Goal: Transaction & Acquisition: Purchase product/service

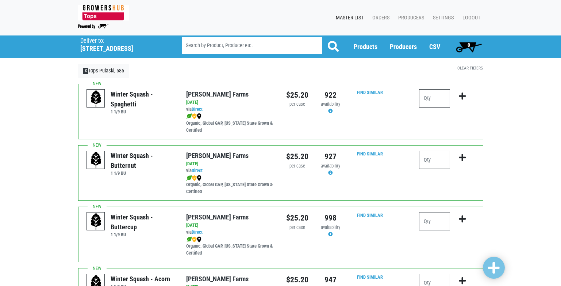
click at [430, 100] on input "number" at bounding box center [434, 98] width 31 height 18
type input "1"
click at [460, 98] on icon "submit" at bounding box center [462, 96] width 7 height 8
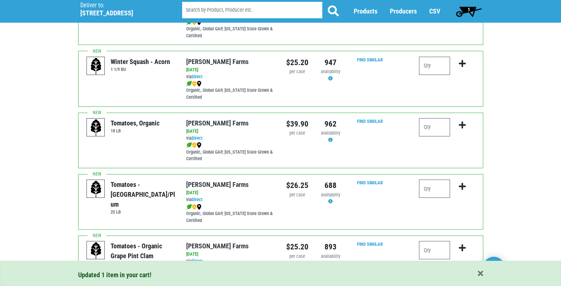
scroll to position [219, 0]
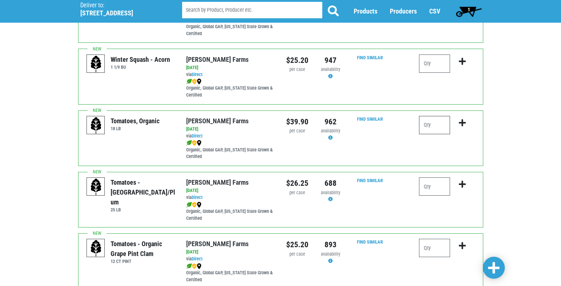
click at [432, 125] on input "number" at bounding box center [434, 125] width 31 height 18
type input "1"
click at [464, 122] on icon "submit" at bounding box center [462, 123] width 7 height 8
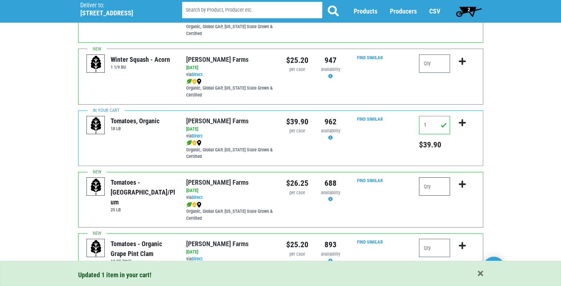
drag, startPoint x: 424, startPoint y: 186, endPoint x: 420, endPoint y: 185, distance: 4.8
click at [423, 186] on input "number" at bounding box center [434, 186] width 31 height 18
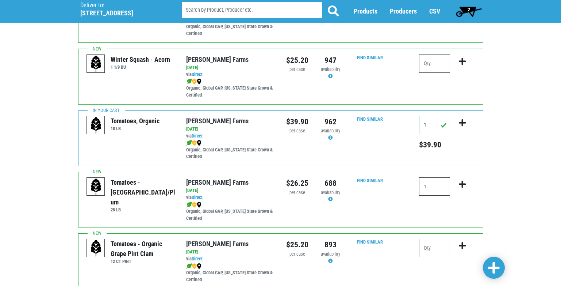
type input "1"
click at [463, 186] on icon "submit" at bounding box center [462, 184] width 7 height 8
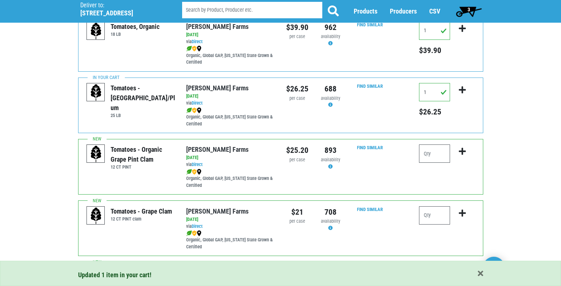
scroll to position [329, 0]
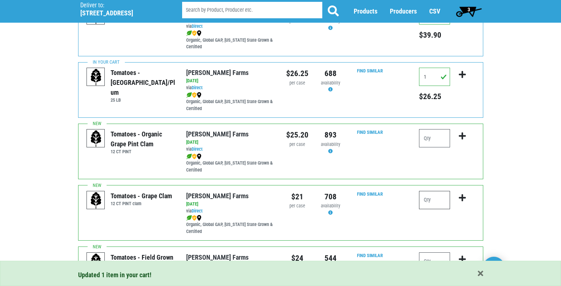
click at [426, 202] on input "number" at bounding box center [434, 200] width 31 height 18
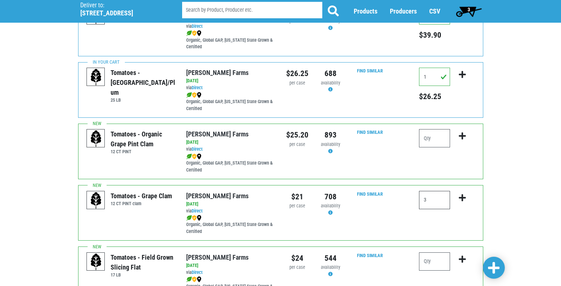
type input "3"
click at [460, 194] on icon "submit" at bounding box center [462, 198] width 7 height 8
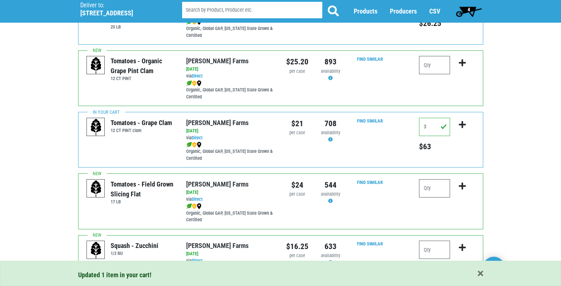
scroll to position [438, 0]
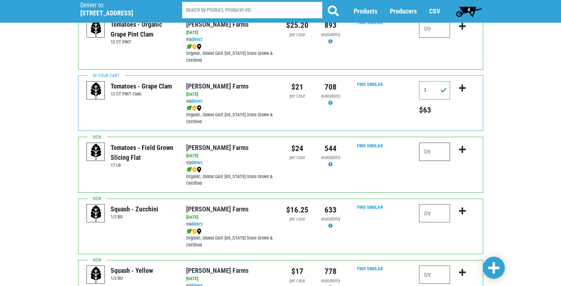
click at [428, 153] on input "number" at bounding box center [434, 151] width 31 height 18
type input "2"
click at [463, 146] on icon "submit" at bounding box center [462, 149] width 7 height 8
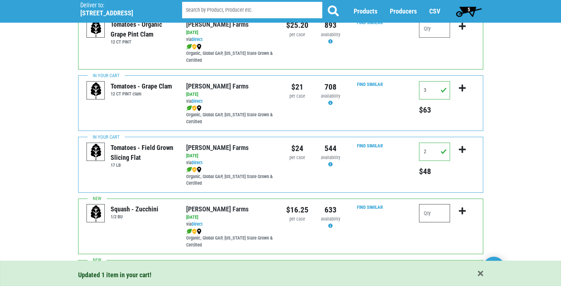
click at [426, 216] on input "number" at bounding box center [434, 213] width 31 height 18
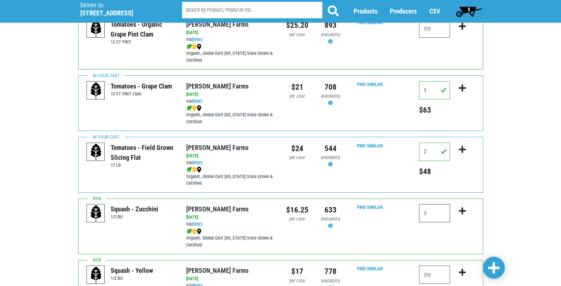
type input "3"
click at [464, 211] on icon "submit" at bounding box center [462, 211] width 7 height 8
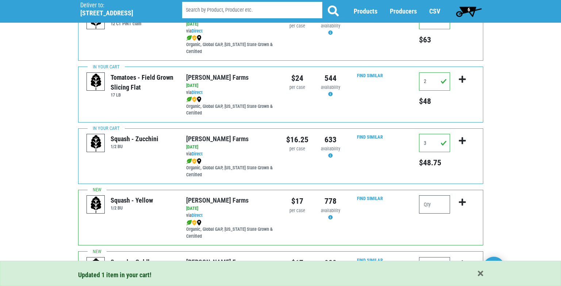
scroll to position [511, 0]
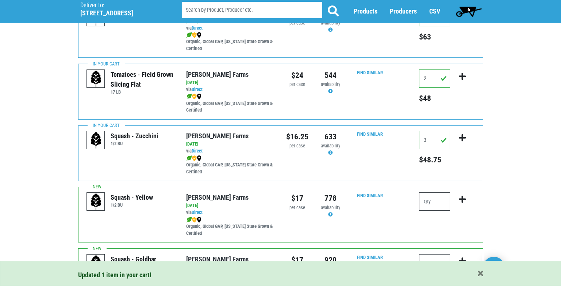
click at [429, 200] on input "number" at bounding box center [434, 201] width 31 height 18
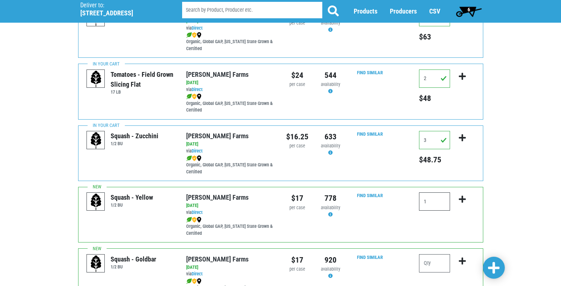
type input "1"
click at [462, 199] on icon "submit" at bounding box center [462, 199] width 7 height 8
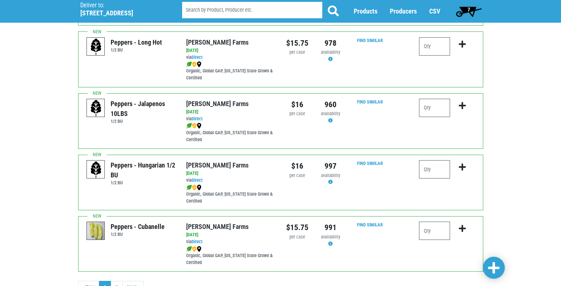
scroll to position [1059, 0]
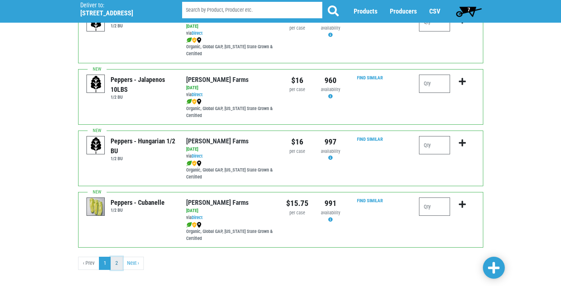
click at [119, 263] on link "2" at bounding box center [117, 262] width 12 height 13
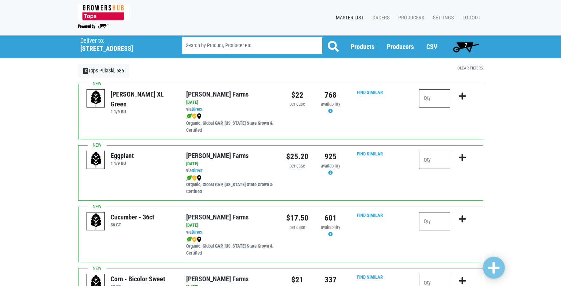
click at [428, 99] on input "number" at bounding box center [434, 98] width 31 height 18
type input "2"
click at [462, 96] on icon "submit" at bounding box center [462, 96] width 7 height 8
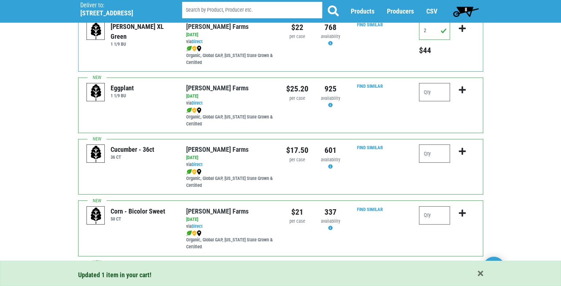
scroll to position [73, 0]
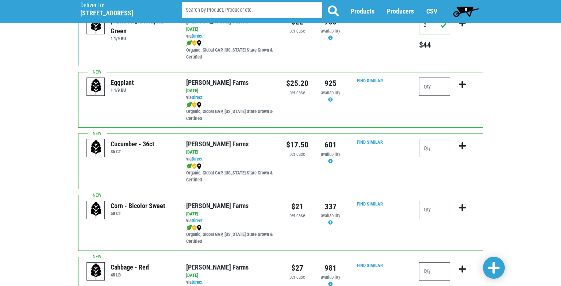
click at [427, 149] on input "number" at bounding box center [434, 148] width 31 height 18
type input "2"
click at [462, 145] on icon "submit" at bounding box center [462, 146] width 7 height 8
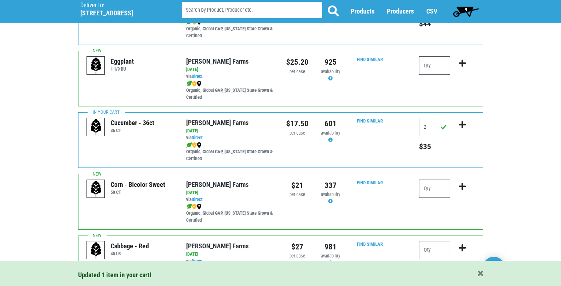
scroll to position [110, 0]
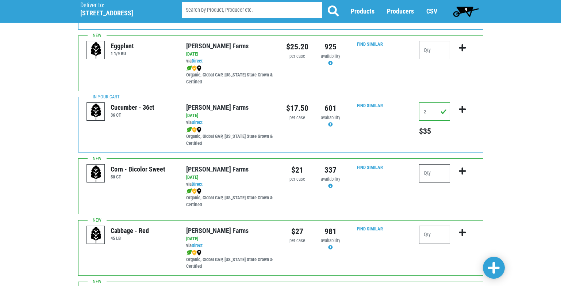
click at [424, 172] on input "number" at bounding box center [434, 173] width 31 height 18
type input "15"
click at [462, 171] on icon "submit" at bounding box center [462, 171] width 7 height 8
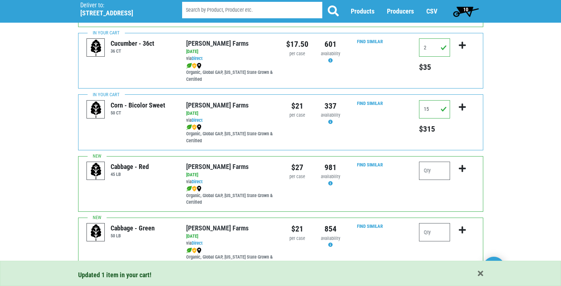
scroll to position [183, 0]
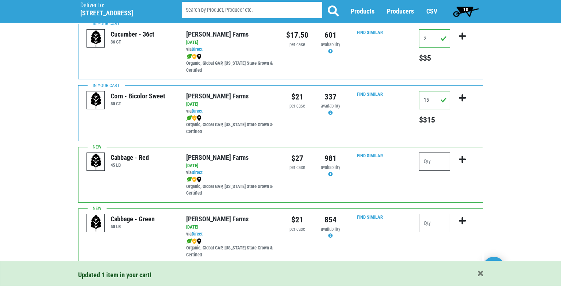
click at [424, 163] on input "number" at bounding box center [434, 161] width 31 height 18
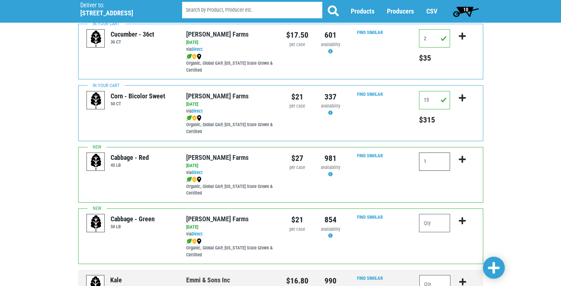
type input "1"
click at [462, 159] on icon "submit" at bounding box center [462, 159] width 7 height 8
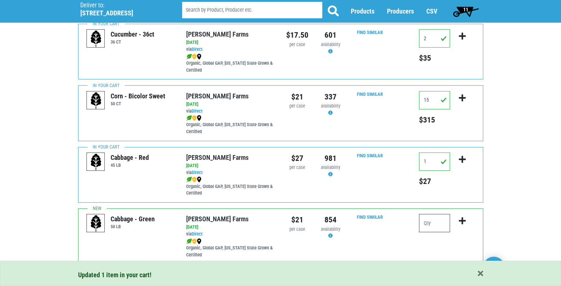
click at [421, 222] on input "number" at bounding box center [434, 223] width 31 height 18
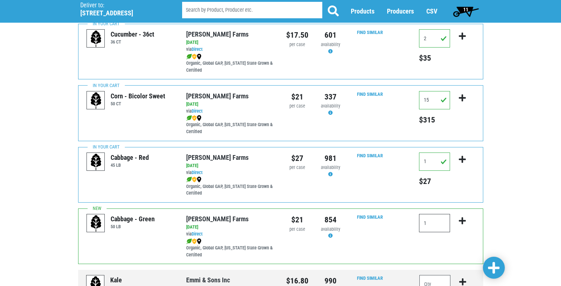
type input "1"
click at [463, 218] on icon "submit" at bounding box center [462, 221] width 7 height 8
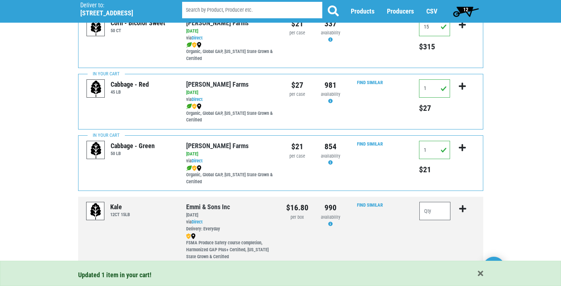
scroll to position [281, 0]
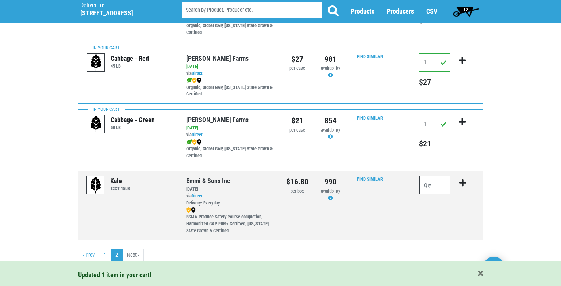
click at [426, 186] on input "number" at bounding box center [435, 185] width 31 height 18
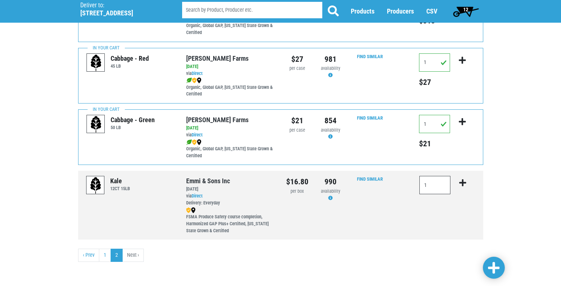
type input "1"
click at [463, 183] on icon "submit" at bounding box center [462, 183] width 7 height 8
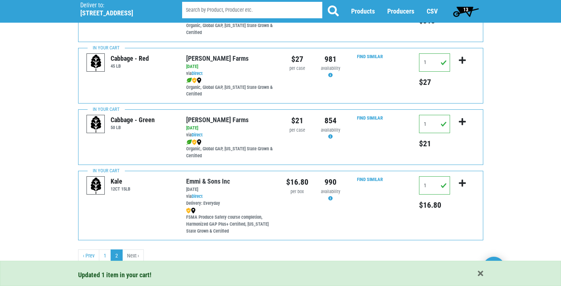
click at [462, 9] on span "13" at bounding box center [466, 11] width 32 height 15
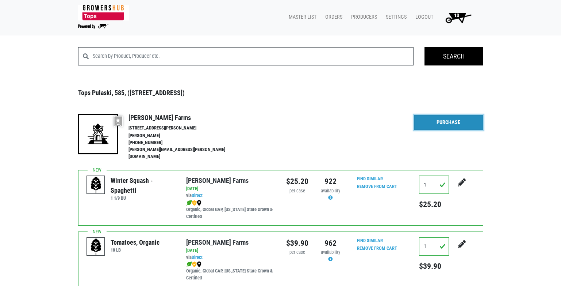
click at [422, 120] on link "Purchase" at bounding box center [448, 122] width 69 height 15
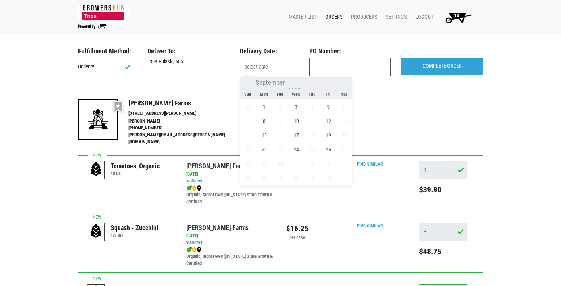
click at [277, 65] on input "text" at bounding box center [269, 67] width 58 height 18
click at [265, 107] on span "1" at bounding box center [264, 106] width 14 height 14
type input "[DATE]"
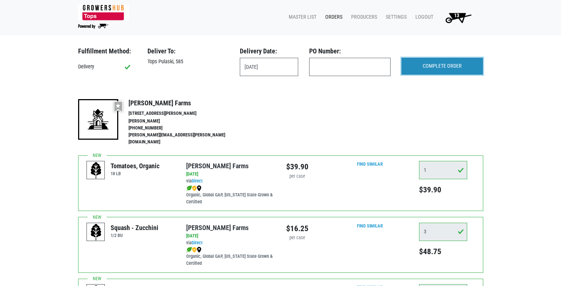
click at [422, 65] on input "COMPLETE ORDER" at bounding box center [442, 66] width 81 height 17
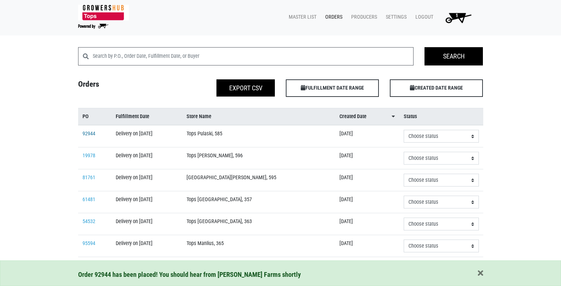
click at [87, 134] on link "92944" at bounding box center [89, 133] width 13 height 6
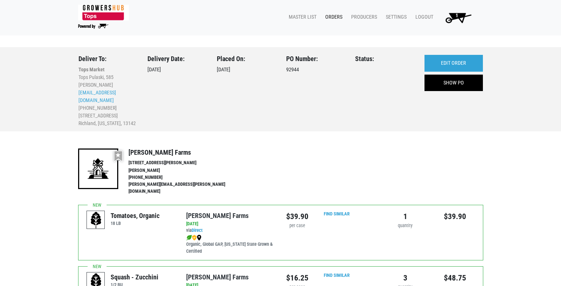
click at [457, 17] on span "1" at bounding box center [457, 15] width 3 height 6
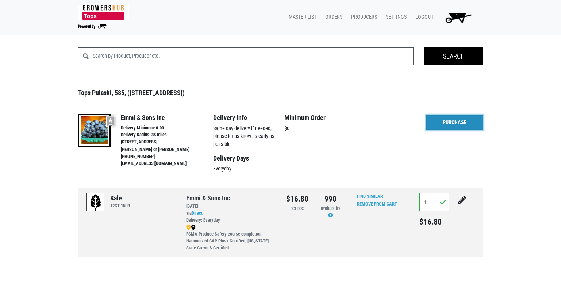
click at [438, 122] on link "Purchase" at bounding box center [454, 122] width 57 height 15
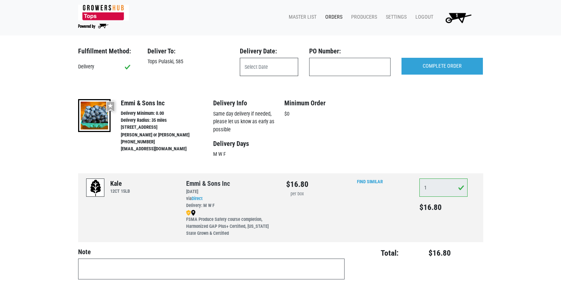
click at [267, 72] on input "text" at bounding box center [269, 67] width 58 height 18
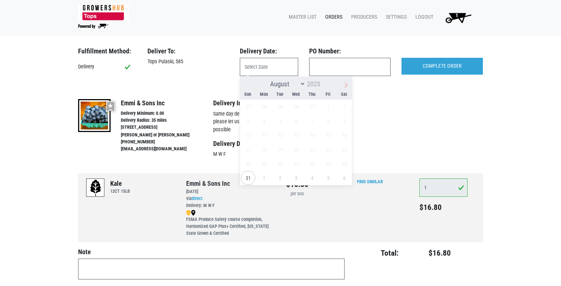
click at [346, 84] on icon at bounding box center [346, 85] width 3 height 5
select select "8"
click at [263, 106] on span "1" at bounding box center [264, 106] width 14 height 14
type input "[DATE]"
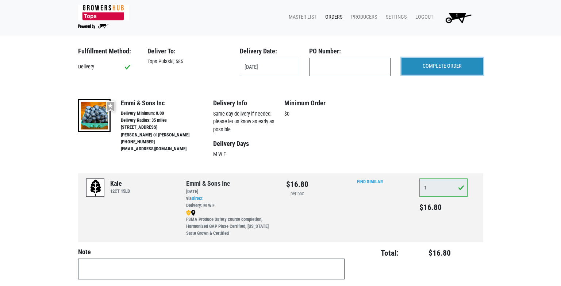
click at [438, 68] on input "COMPLETE ORDER" at bounding box center [442, 66] width 81 height 17
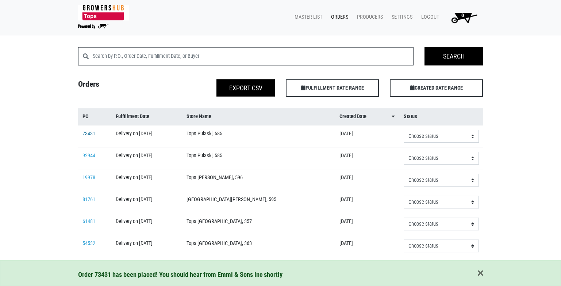
click at [91, 135] on link "73431" at bounding box center [89, 133] width 13 height 6
